Goal: Information Seeking & Learning: Find specific fact

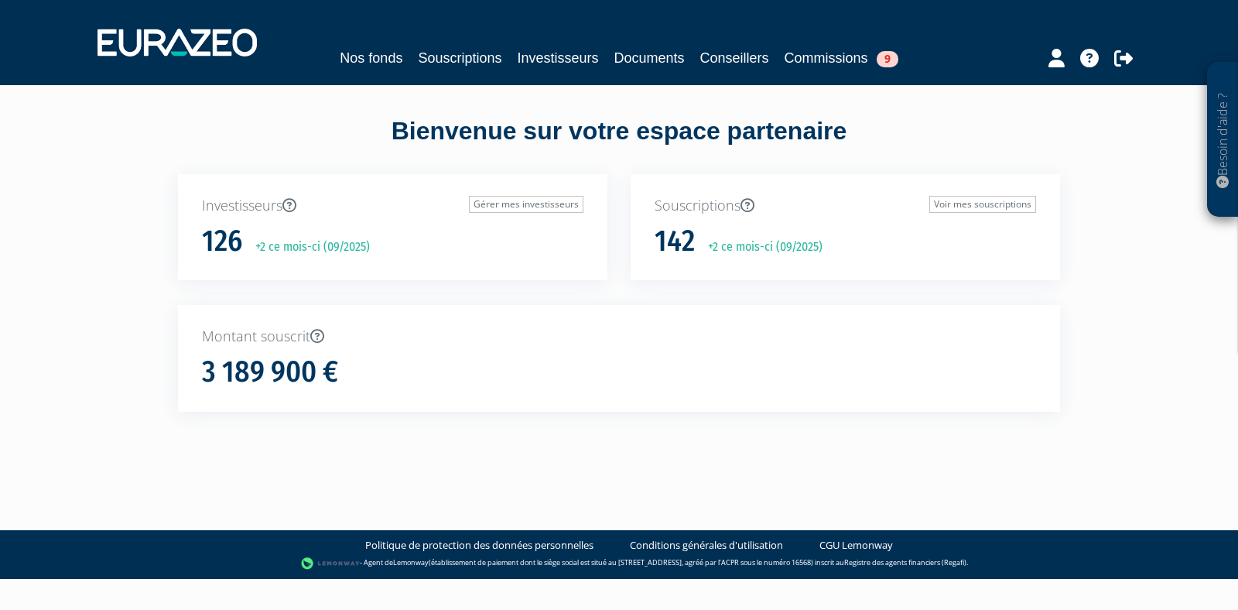
click at [863, 40] on div "Nos fonds Souscriptions Investisseurs Documents Conseillers Commissions 9" at bounding box center [619, 42] width 1067 height 57
click at [829, 59] on link "Commissions 9" at bounding box center [842, 58] width 114 height 22
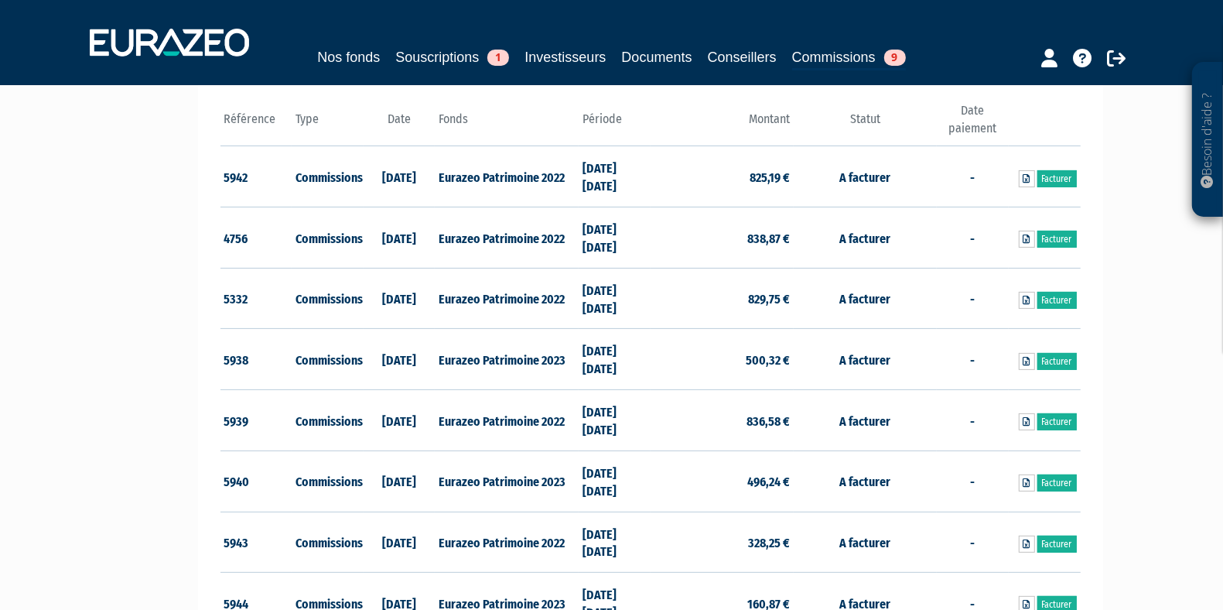
scroll to position [228, 0]
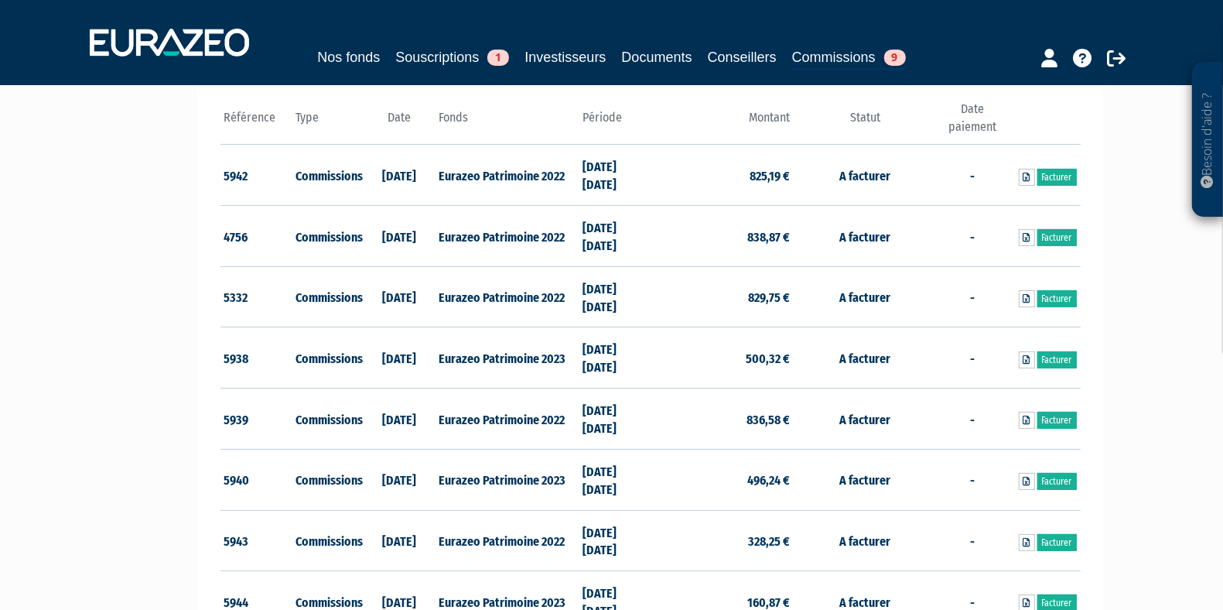
drag, startPoint x: 585, startPoint y: 170, endPoint x: 643, endPoint y: 237, distance: 88.3
click at [643, 237] on td "30/06/2023 31/12/2023" at bounding box center [615, 236] width 72 height 61
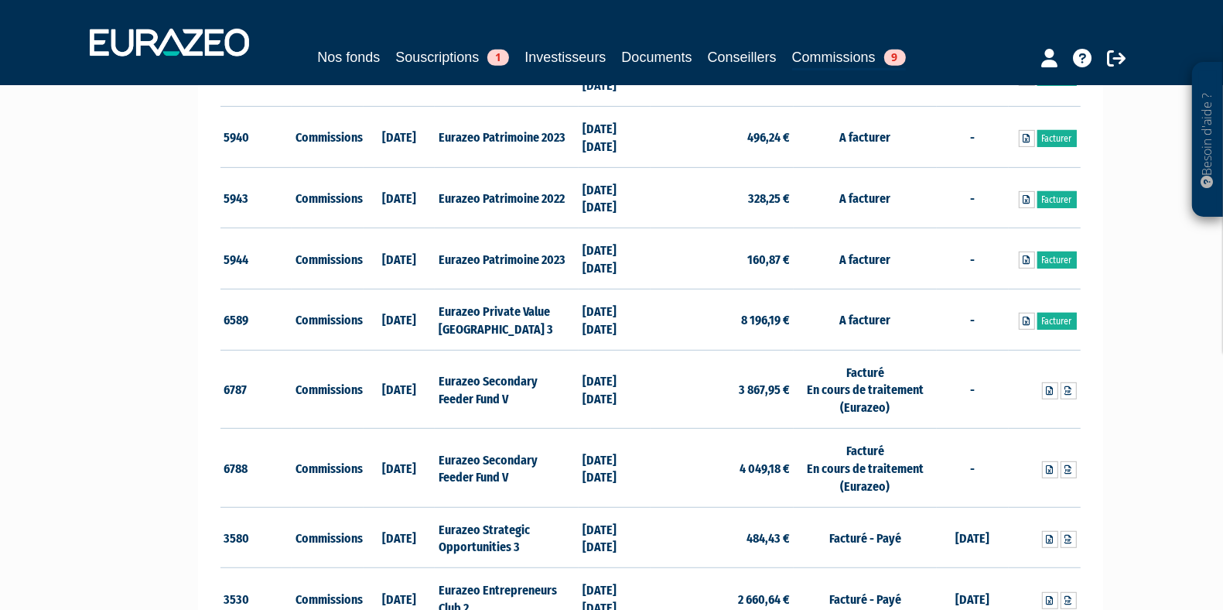
scroll to position [573, 0]
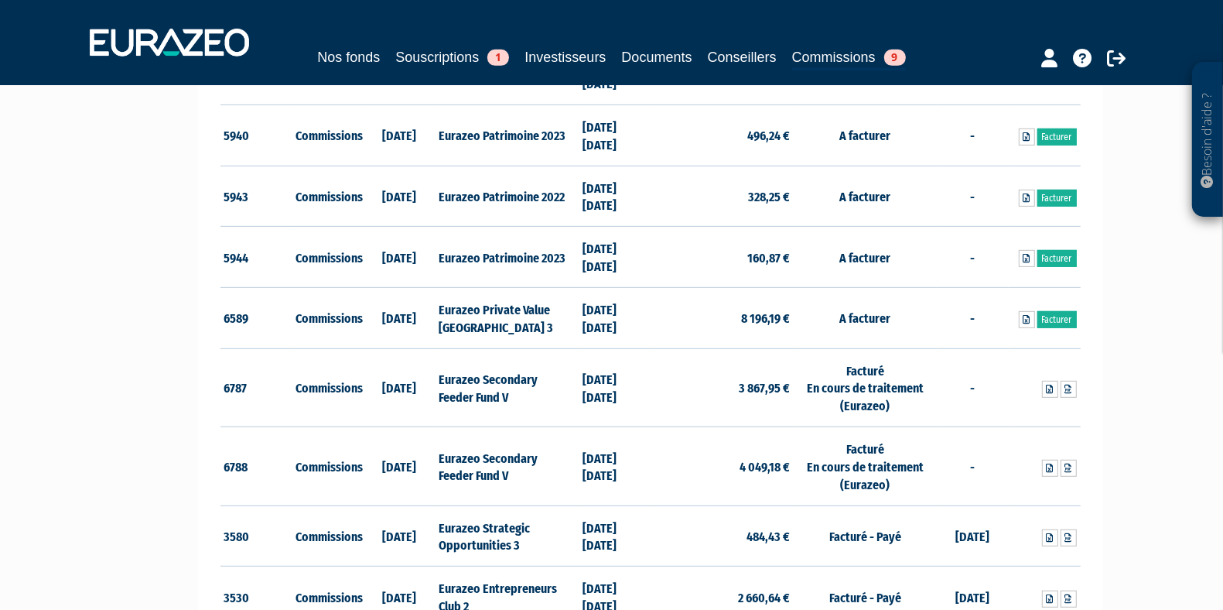
drag, startPoint x: 466, startPoint y: 315, endPoint x: 578, endPoint y: 325, distance: 112.6
click at [578, 325] on td "Eurazeo Private Value Europe 3" at bounding box center [506, 317] width 143 height 61
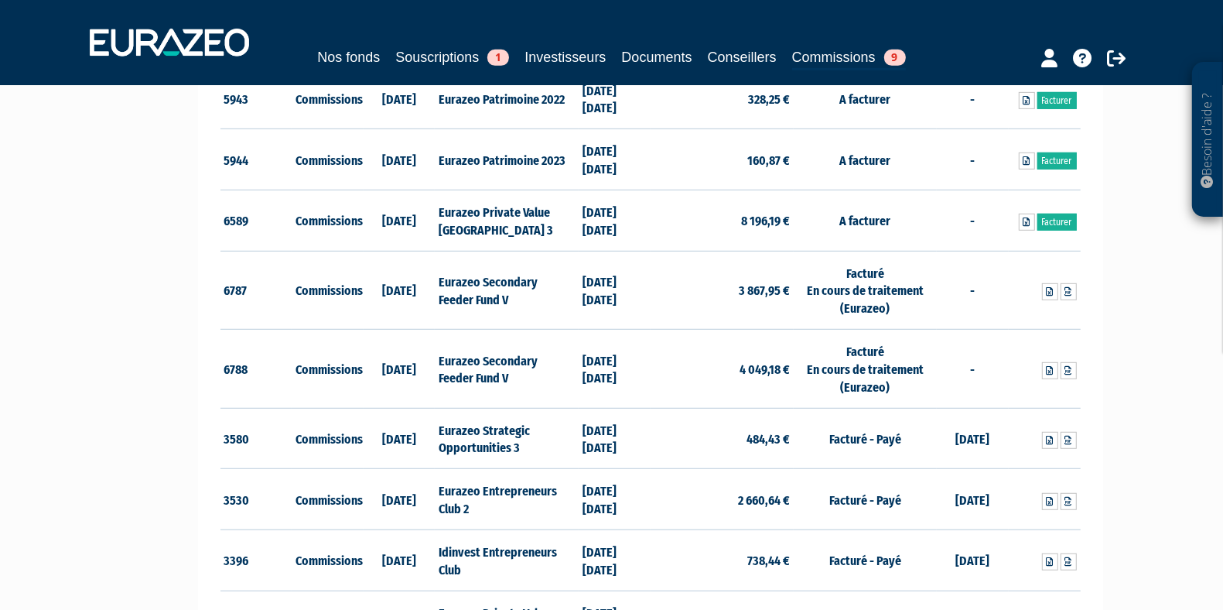
click at [578, 325] on td "Eurazeo Secondary Feeder Fund V" at bounding box center [506, 290] width 143 height 79
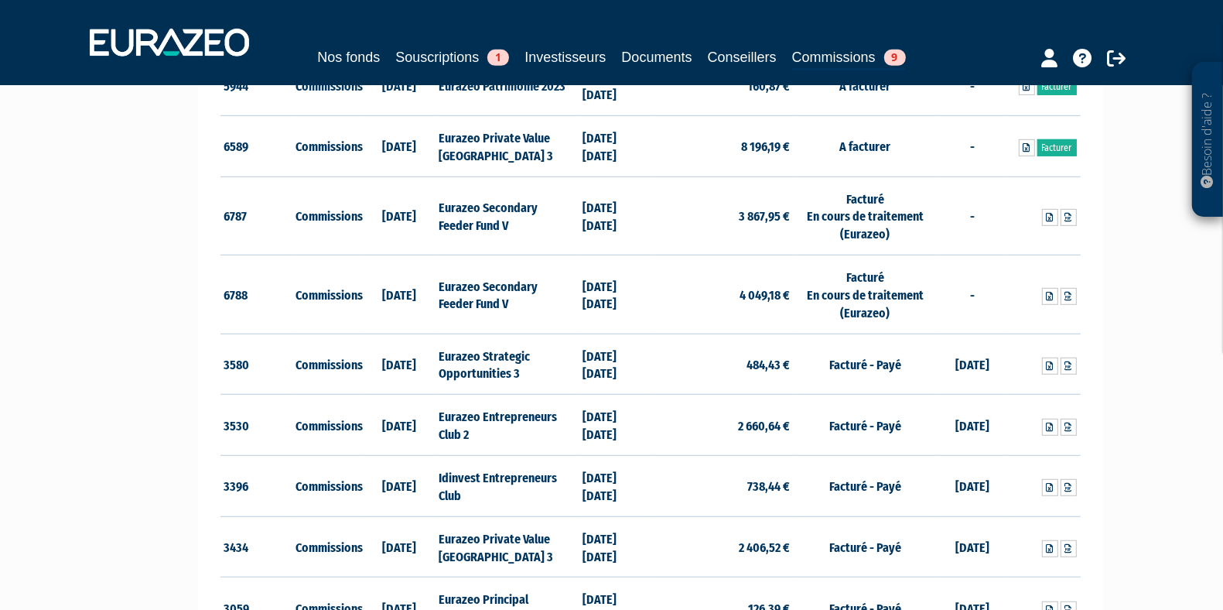
scroll to position [744, 0]
